Goal: Check status: Check status

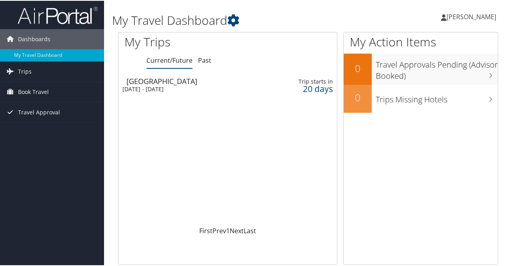
click at [169, 86] on div "[DATE] - [DATE]" at bounding box center [190, 88] width 136 height 7
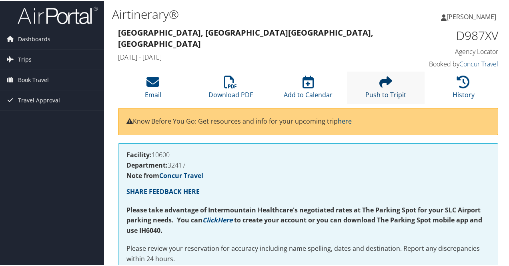
click at [380, 87] on icon at bounding box center [385, 81] width 13 height 13
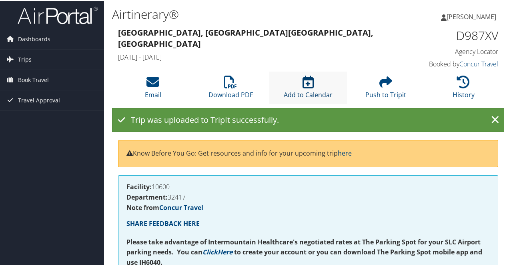
click at [310, 83] on icon at bounding box center [307, 81] width 11 height 13
